Goal: Task Accomplishment & Management: Complete application form

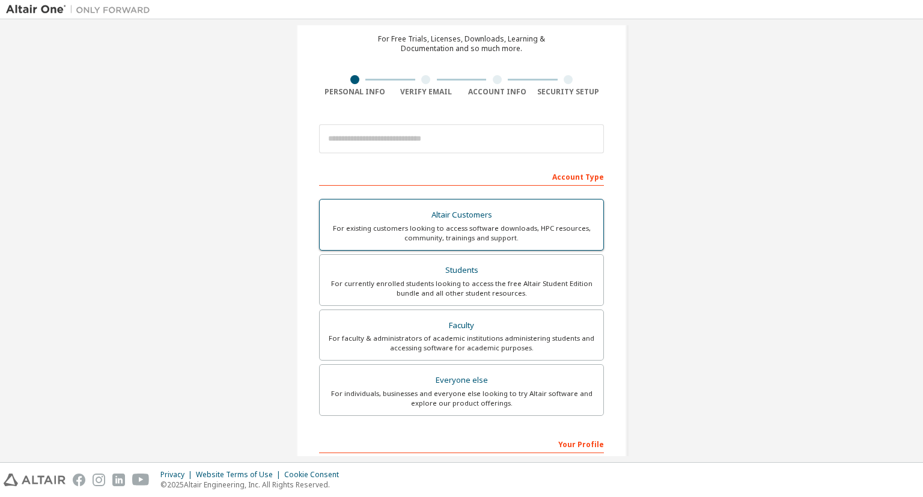
scroll to position [58, 0]
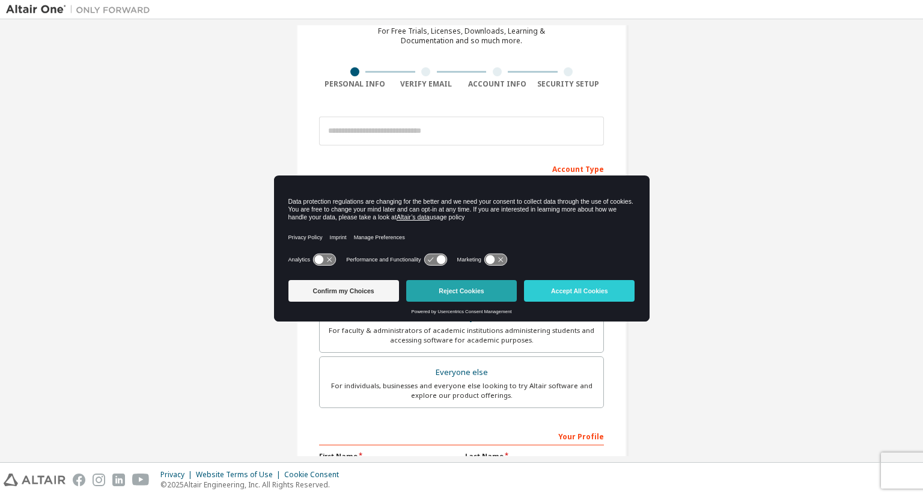
click at [451, 287] on button "Reject Cookies" at bounding box center [461, 291] width 111 height 22
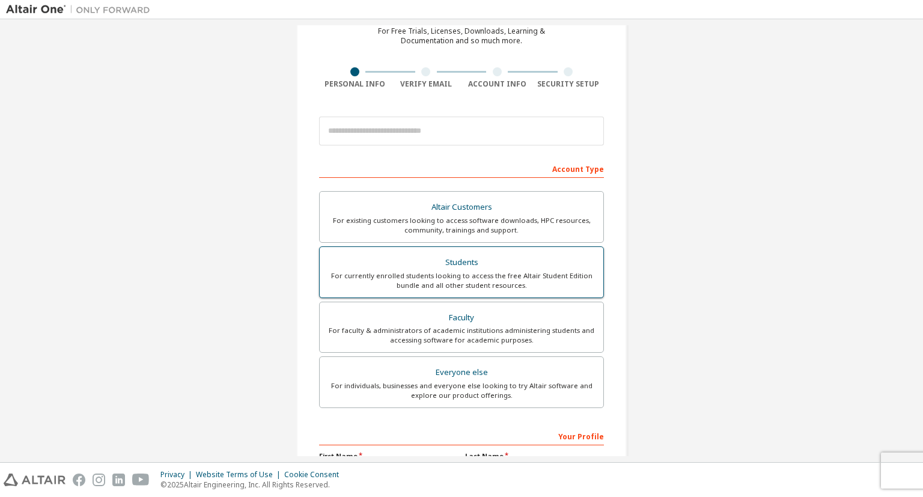
click at [506, 264] on div "Students" at bounding box center [461, 262] width 269 height 17
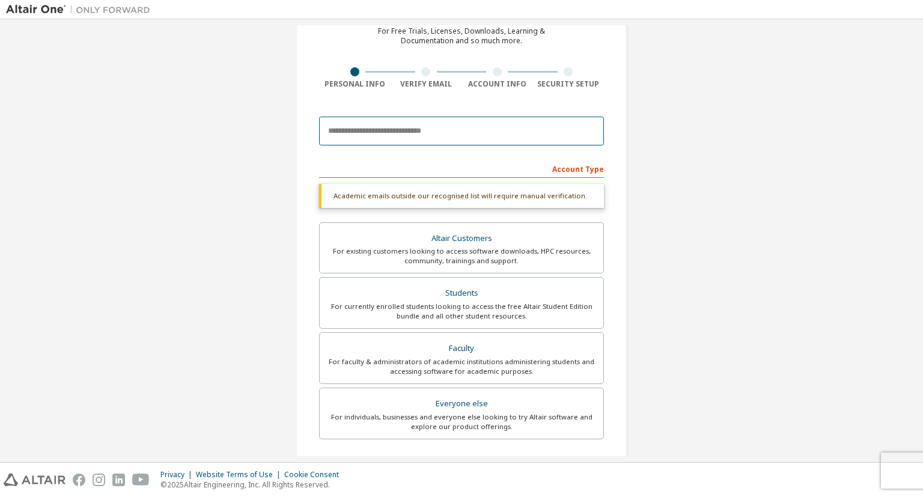
click at [394, 129] on input "email" at bounding box center [461, 131] width 285 height 29
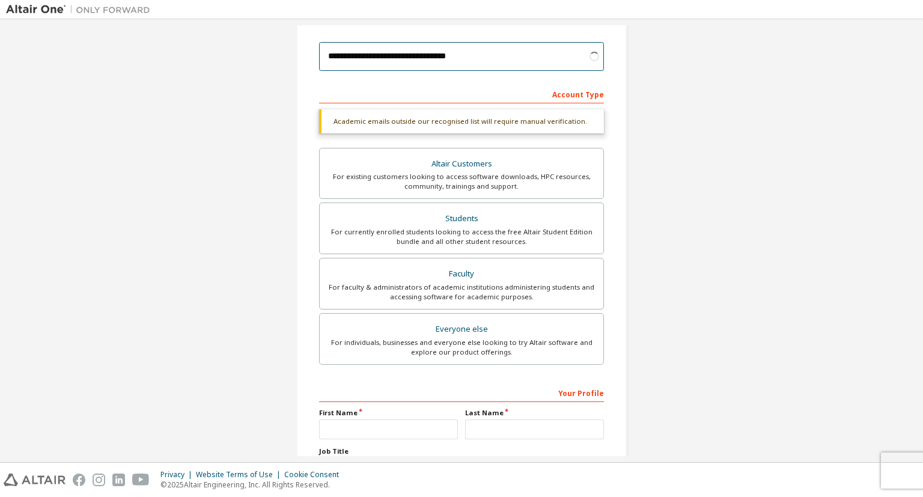
scroll to position [173, 0]
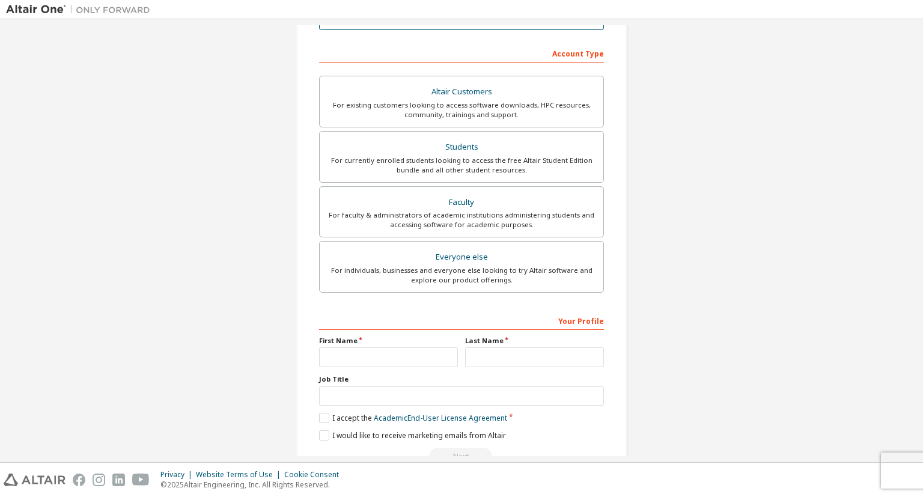
type input "**********"
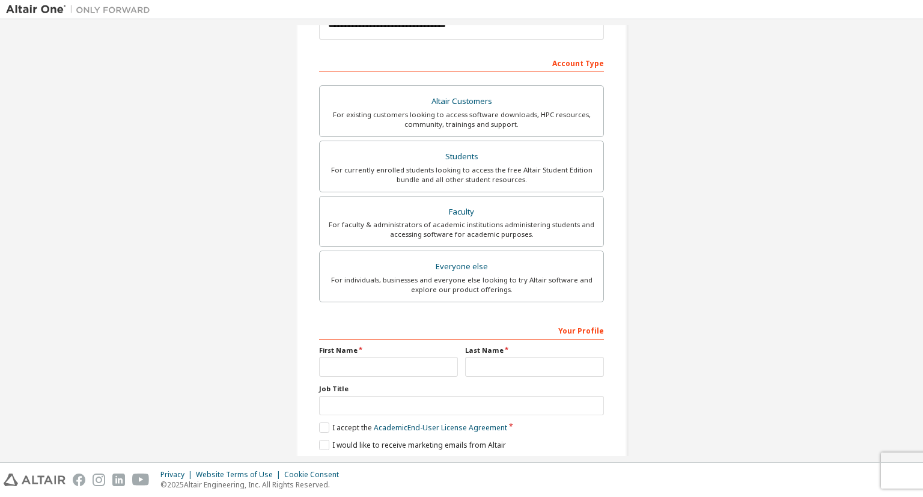
scroll to position [203, 0]
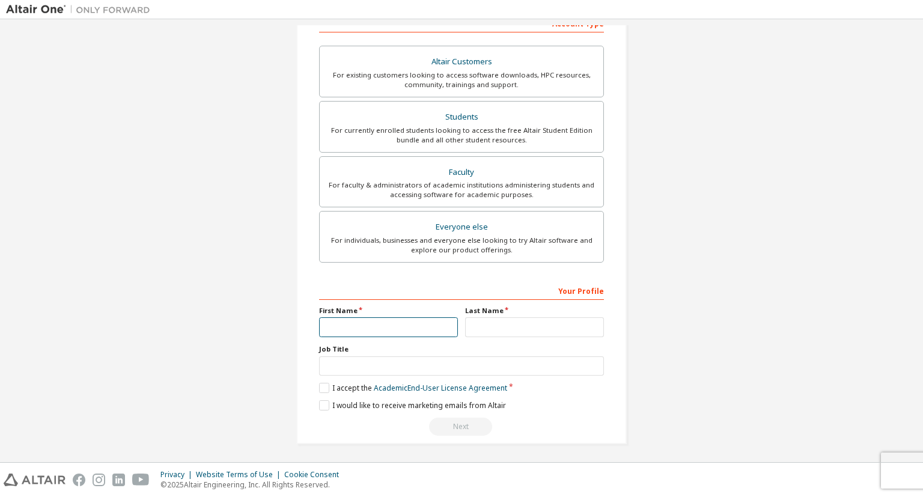
click at [391, 333] on input "text" at bounding box center [388, 327] width 139 height 20
type input "******"
click at [492, 333] on input "text" at bounding box center [534, 327] width 139 height 20
type input "*********"
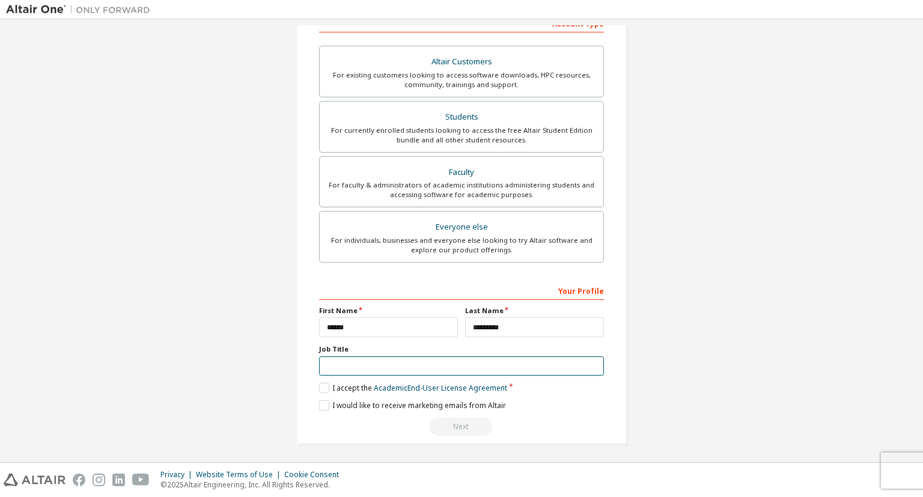
click at [382, 362] on input "text" at bounding box center [461, 366] width 285 height 20
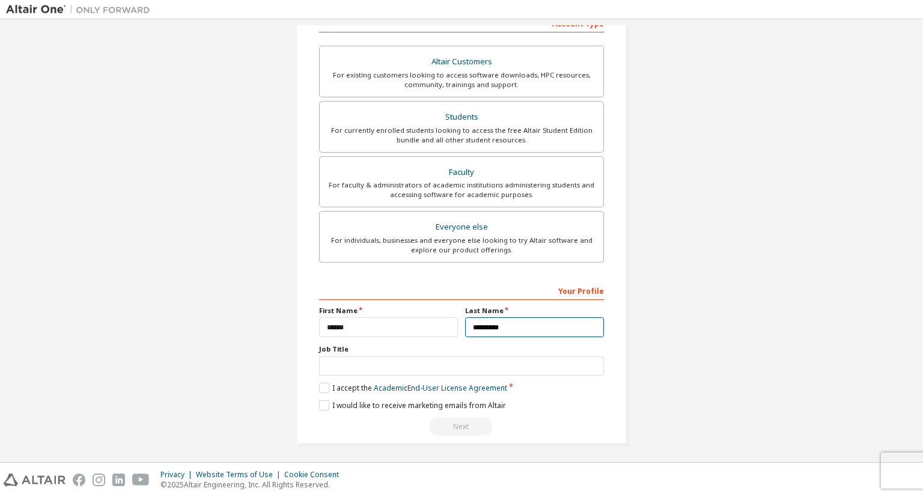
drag, startPoint x: 540, startPoint y: 328, endPoint x: 429, endPoint y: 326, distance: 110.6
click at [465, 326] on input "*********" at bounding box center [534, 327] width 139 height 20
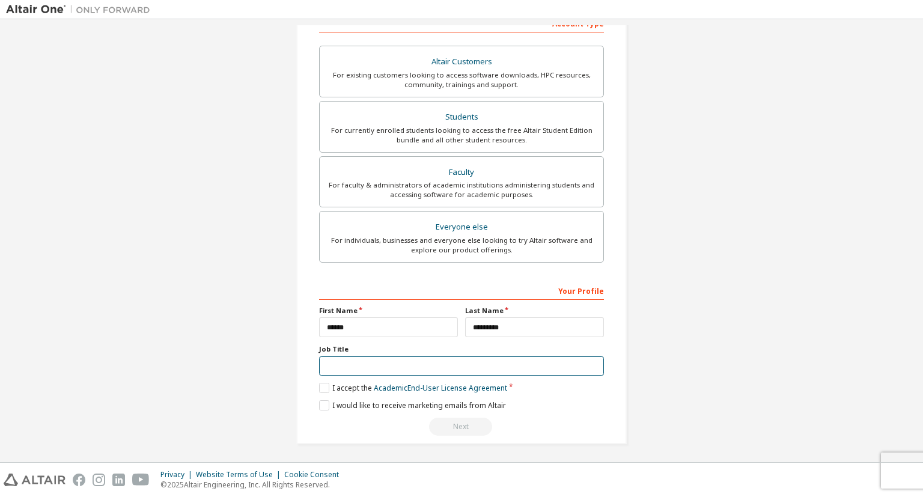
click at [370, 365] on input "text" at bounding box center [461, 366] width 285 height 20
click at [323, 384] on label "I accept the Academic End-User License Agreement" at bounding box center [413, 388] width 188 height 10
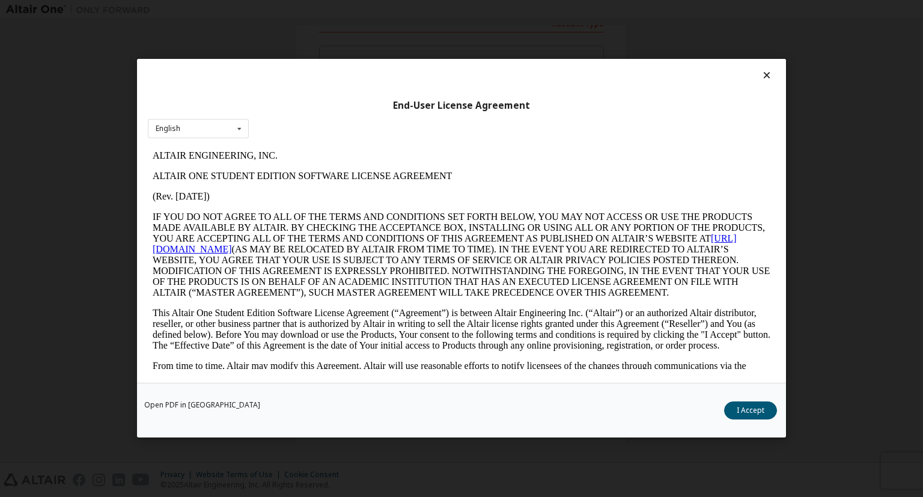
scroll to position [0, 0]
click at [222, 119] on div "End-User License Agreement English English" at bounding box center [461, 221] width 649 height 324
click at [222, 126] on div "English English" at bounding box center [198, 129] width 101 height 20
click at [216, 141] on div "English" at bounding box center [198, 147] width 100 height 19
click at [763, 406] on button "I Accept" at bounding box center [750, 411] width 53 height 18
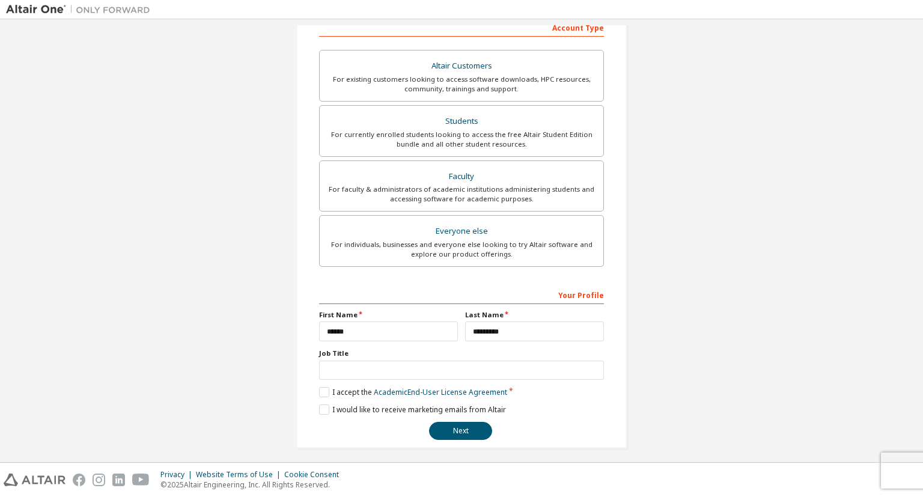
scroll to position [203, 0]
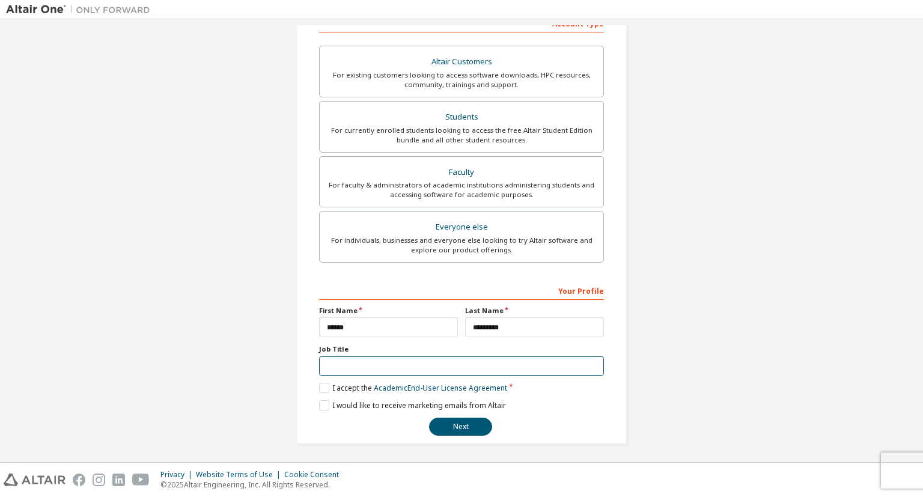
click at [361, 362] on input "text" at bounding box center [461, 366] width 285 height 20
type input "*******"
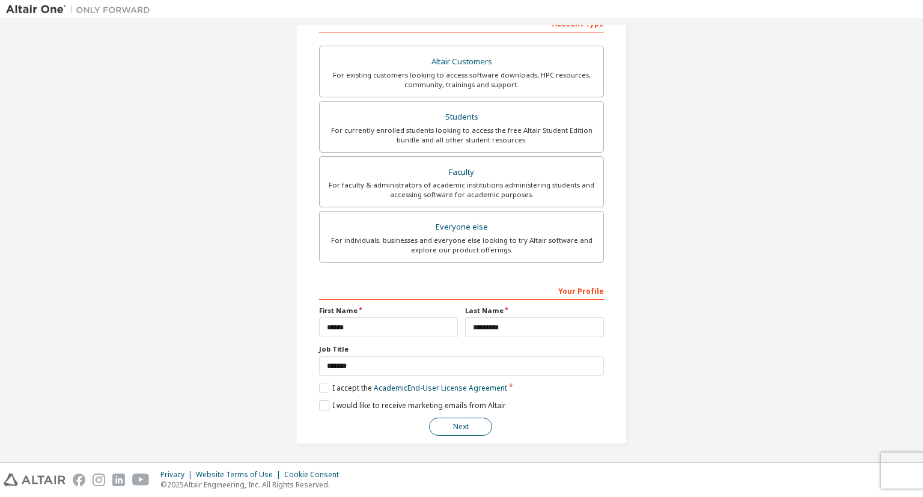
click at [458, 427] on button "Next" at bounding box center [460, 427] width 63 height 18
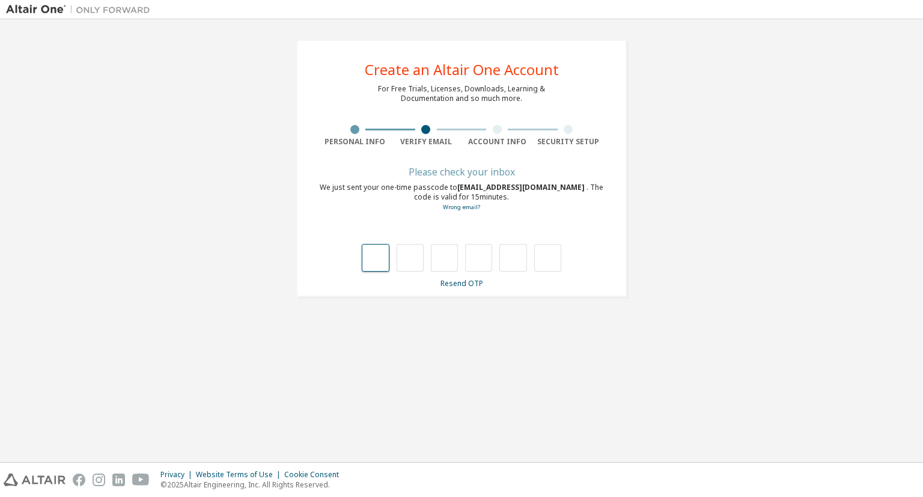
type input "*"
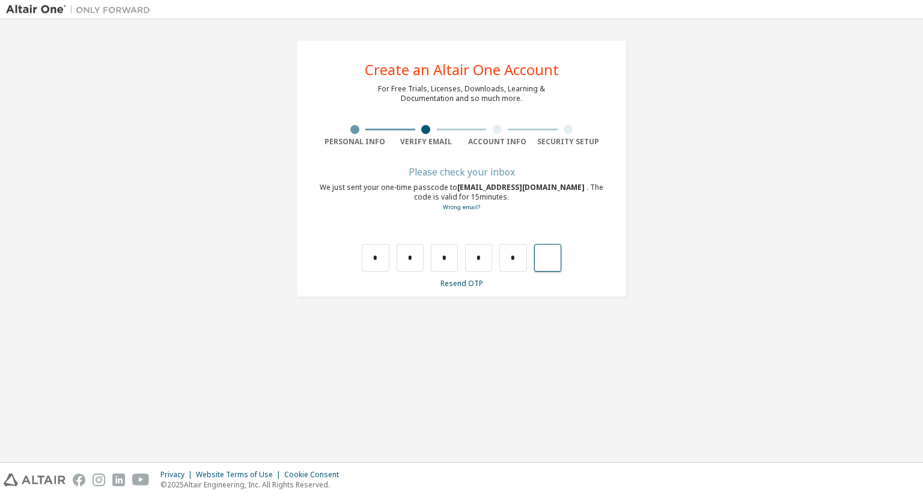
type input "*"
